Goal: Task Accomplishment & Management: Manage account settings

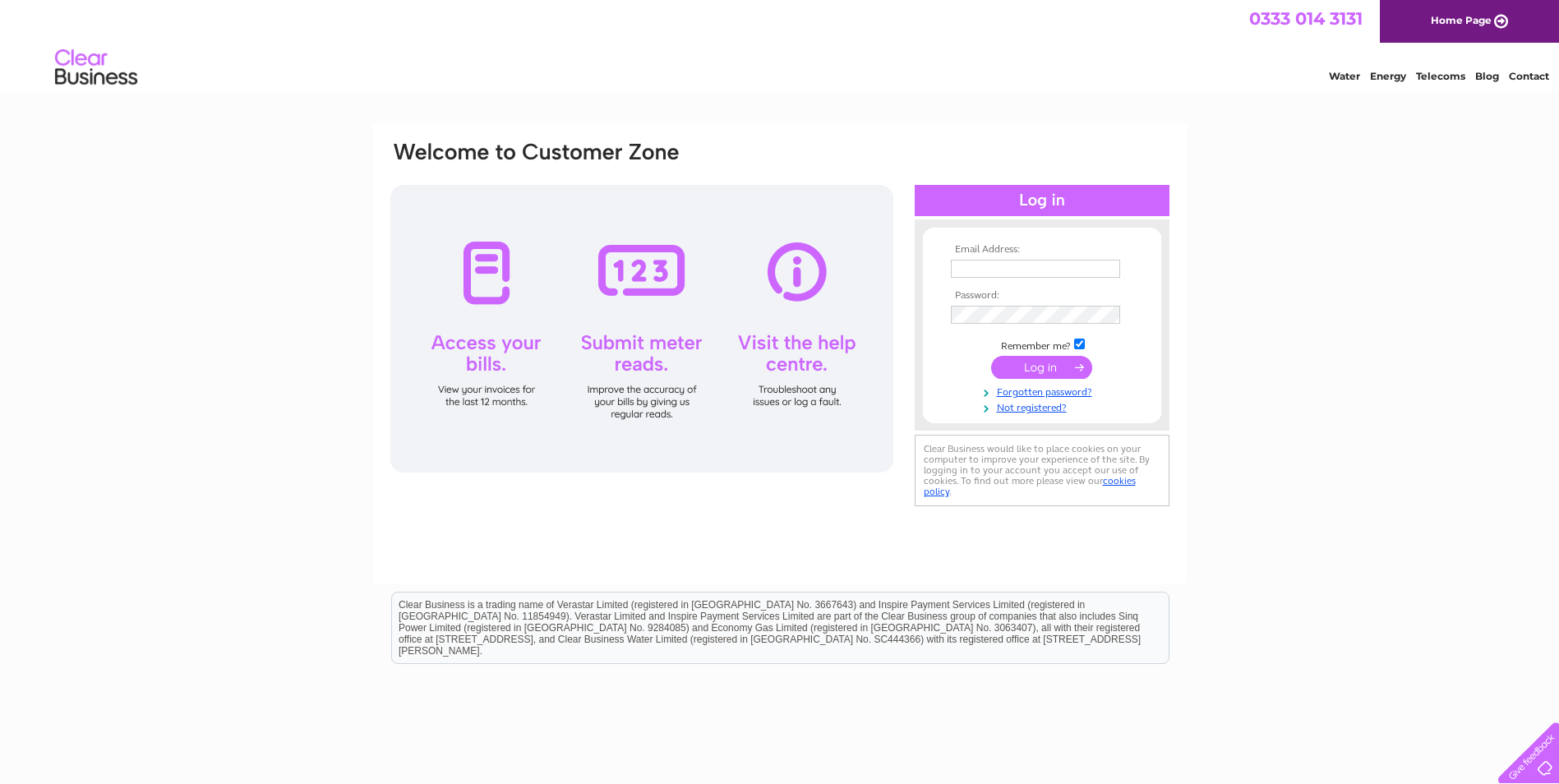
type input "hgjonesmotors@aol.com"
click at [1054, 366] on input "submit" at bounding box center [1041, 367] width 102 height 23
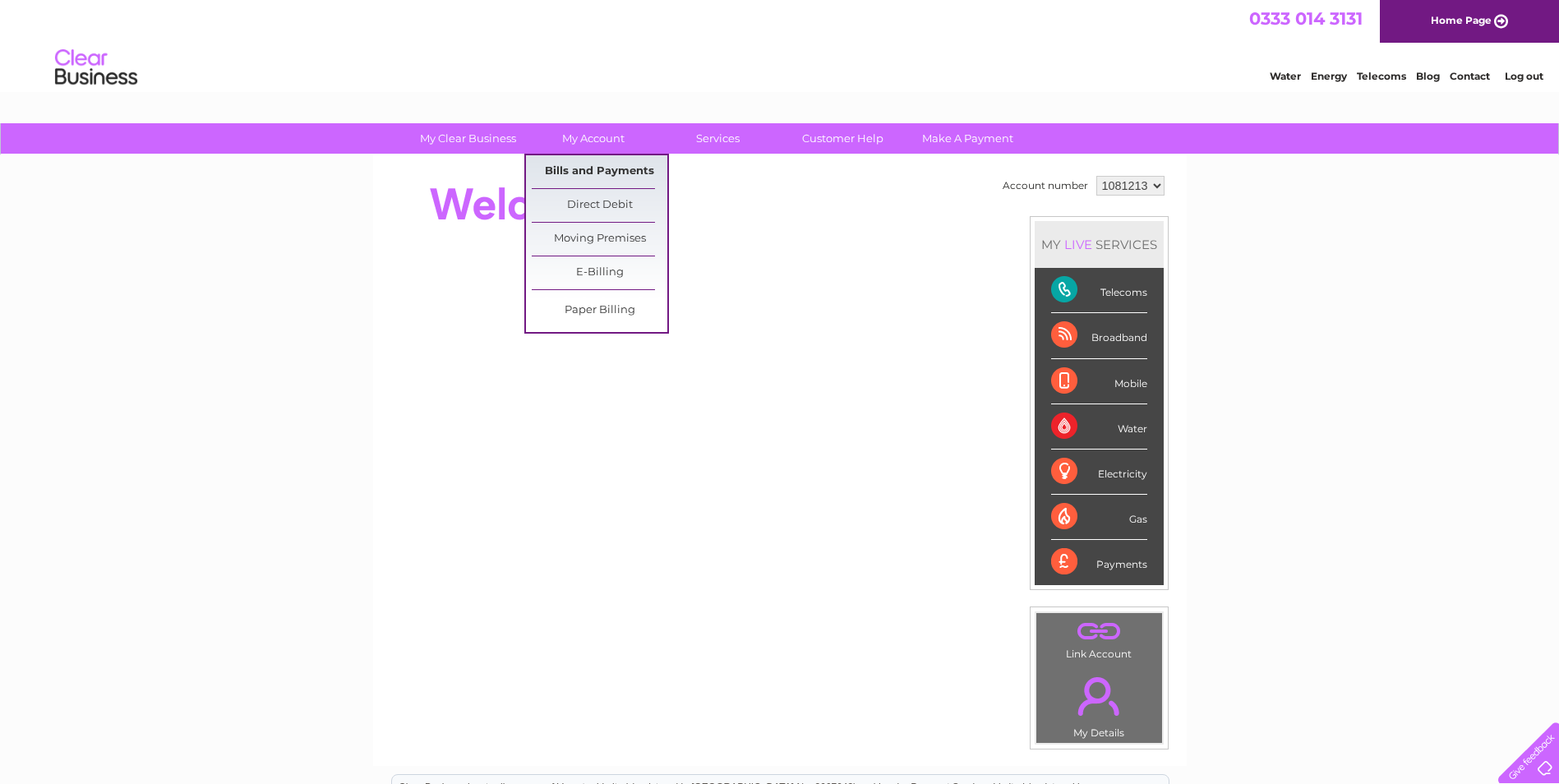
click at [587, 167] on link "Bills and Payments" at bounding box center [600, 171] width 136 height 33
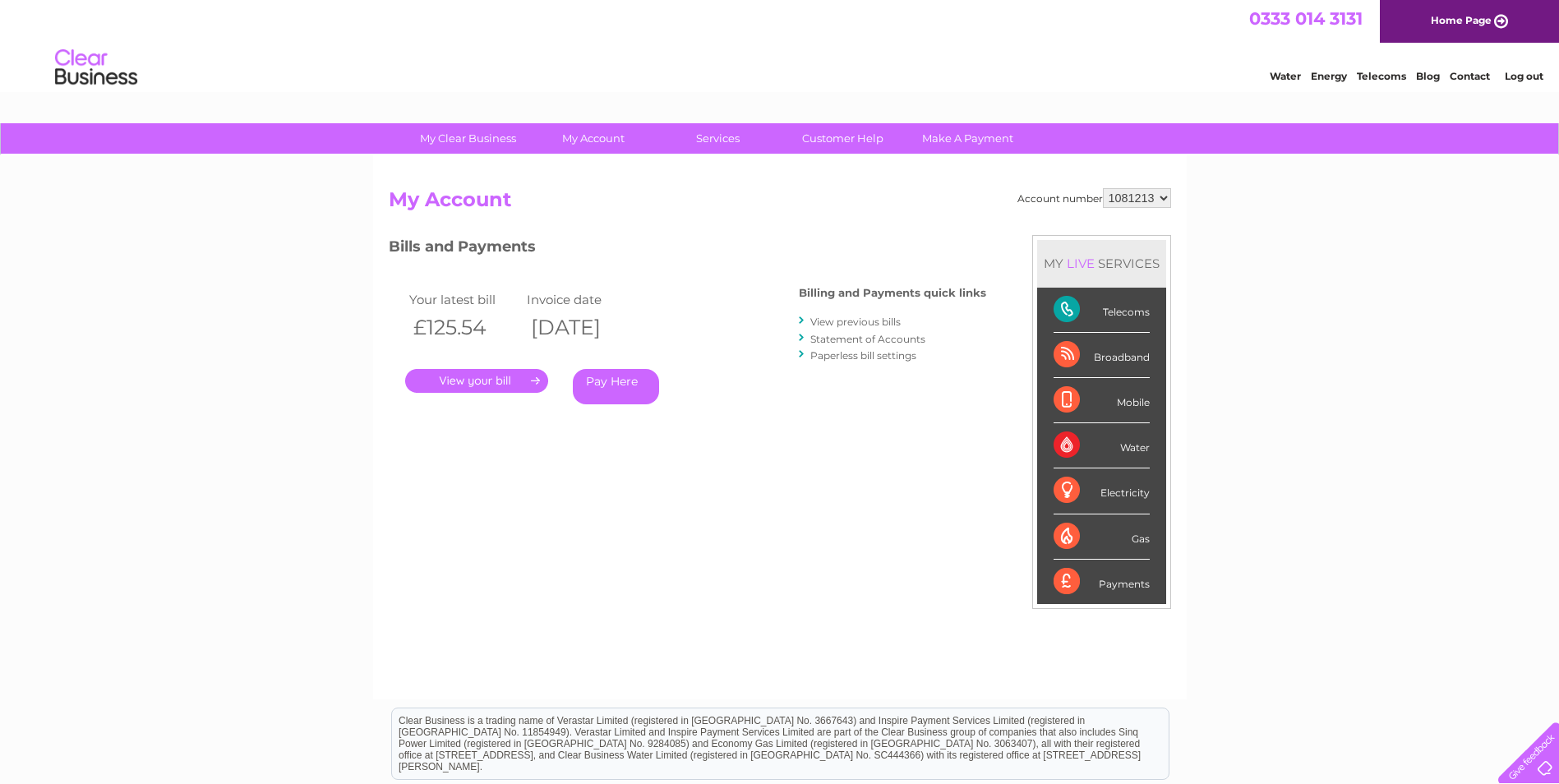
click at [523, 383] on link "." at bounding box center [477, 381] width 143 height 24
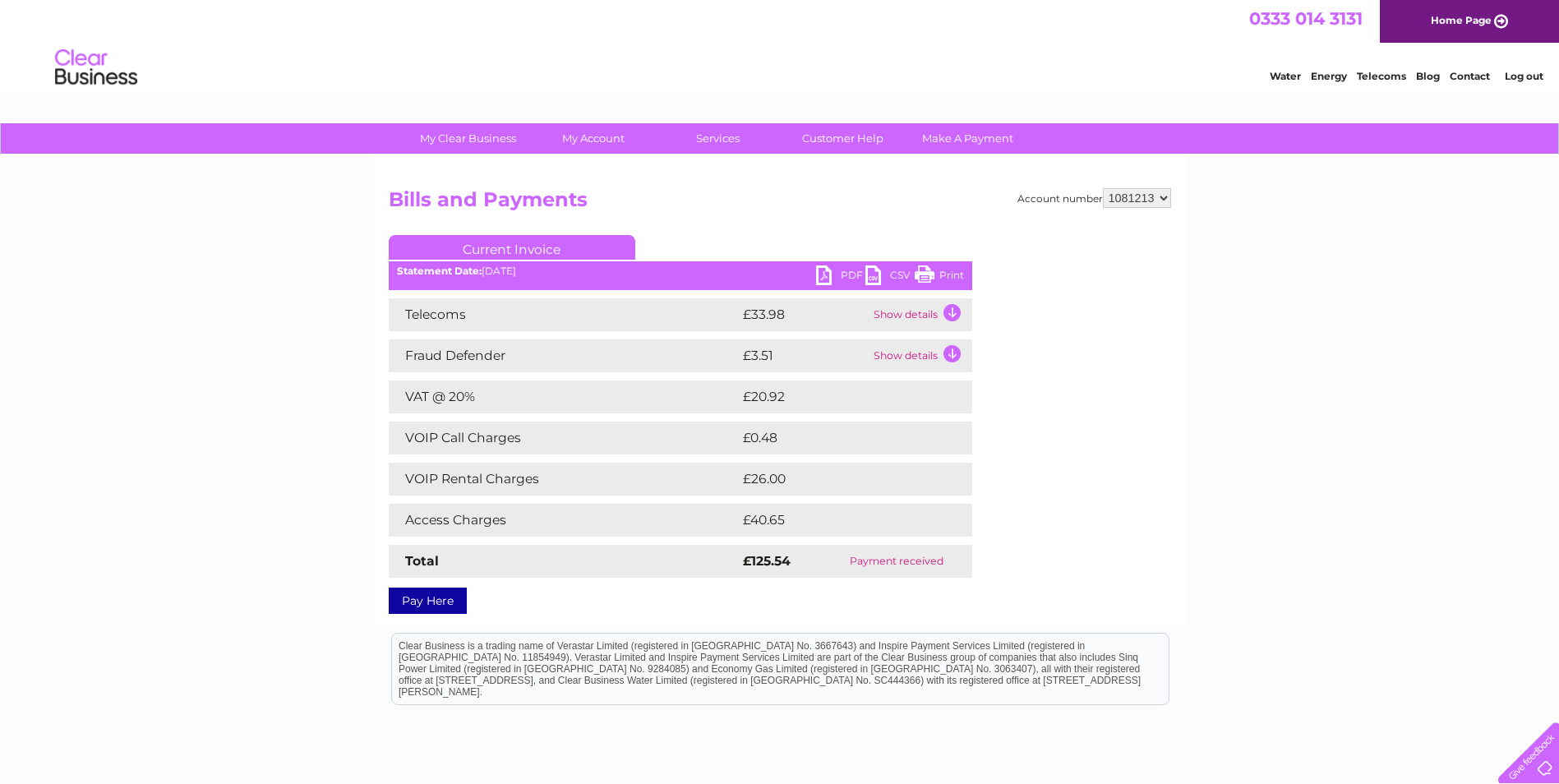
click at [829, 268] on link "PDF" at bounding box center [840, 277] width 49 height 24
